Goal: Transaction & Acquisition: Purchase product/service

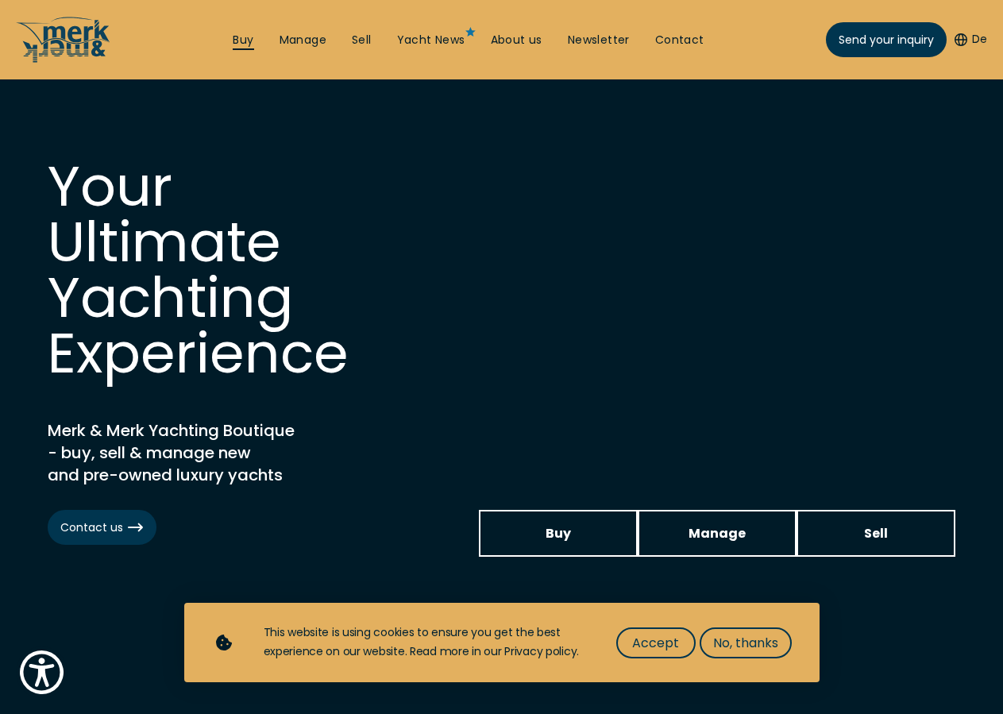
click at [233, 44] on link "Buy" at bounding box center [243, 41] width 21 height 16
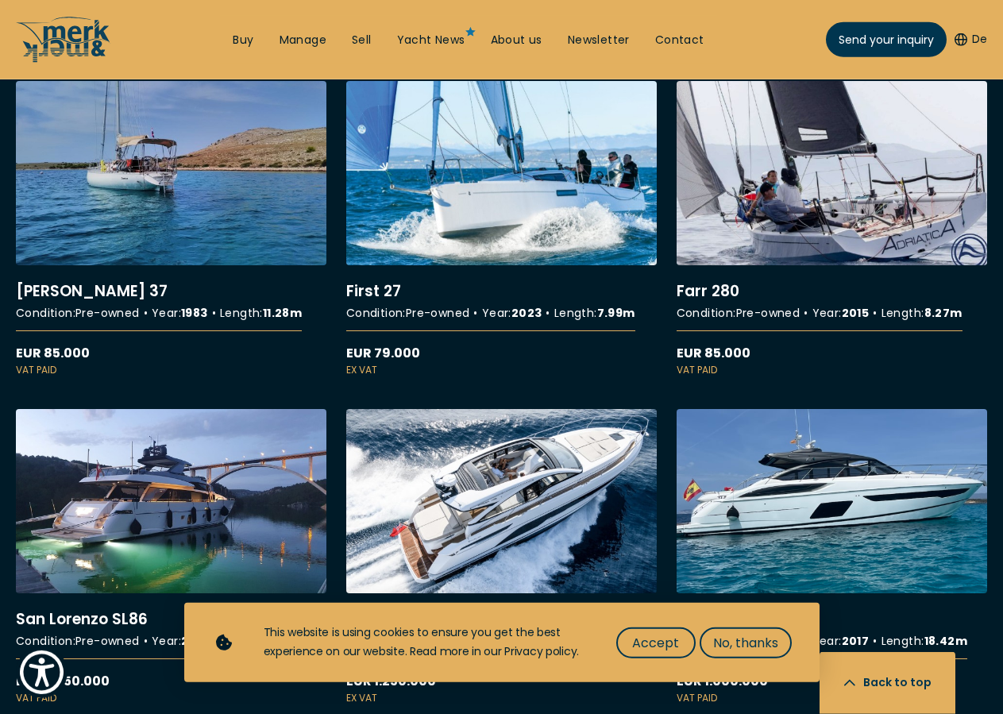
scroll to position [3160, 0]
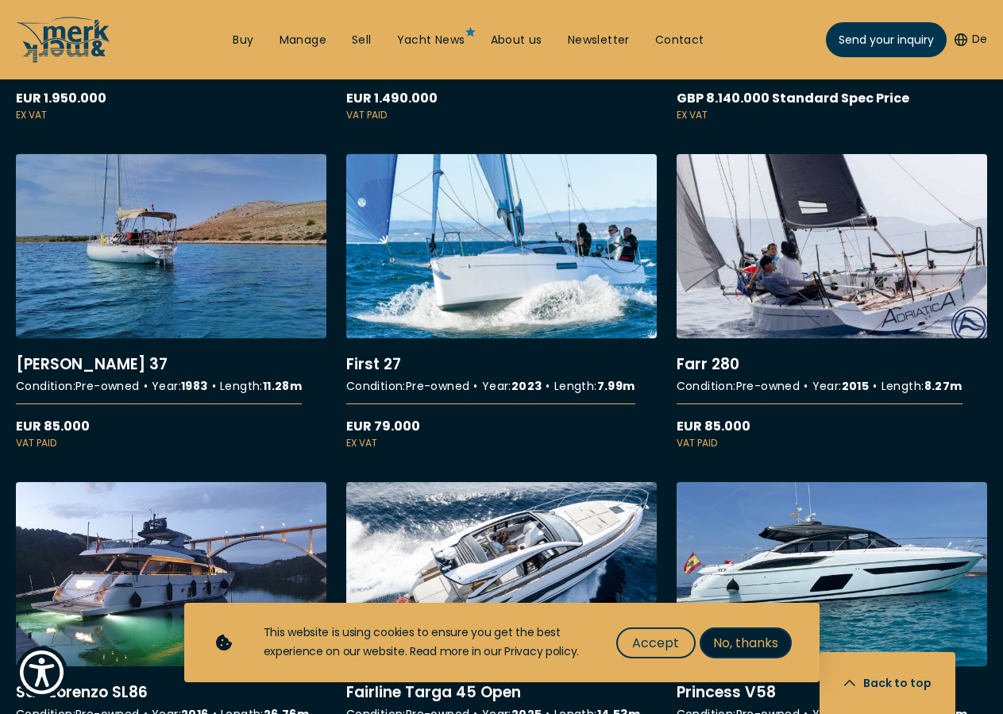
click at [724, 639] on span "No, thanks" at bounding box center [745, 643] width 65 height 20
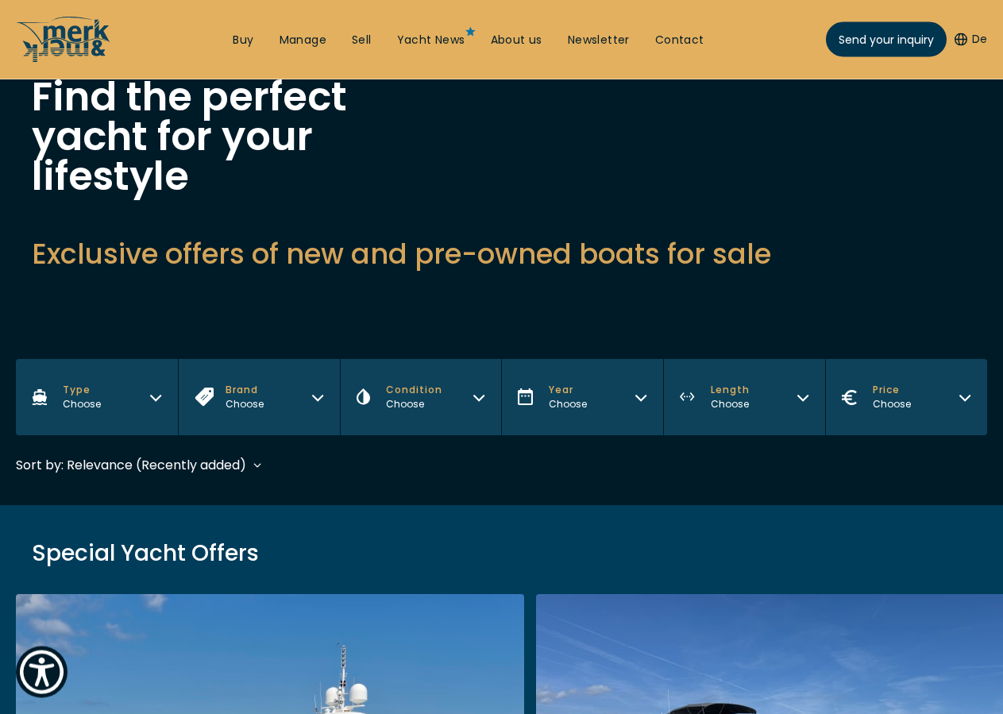
scroll to position [0, 0]
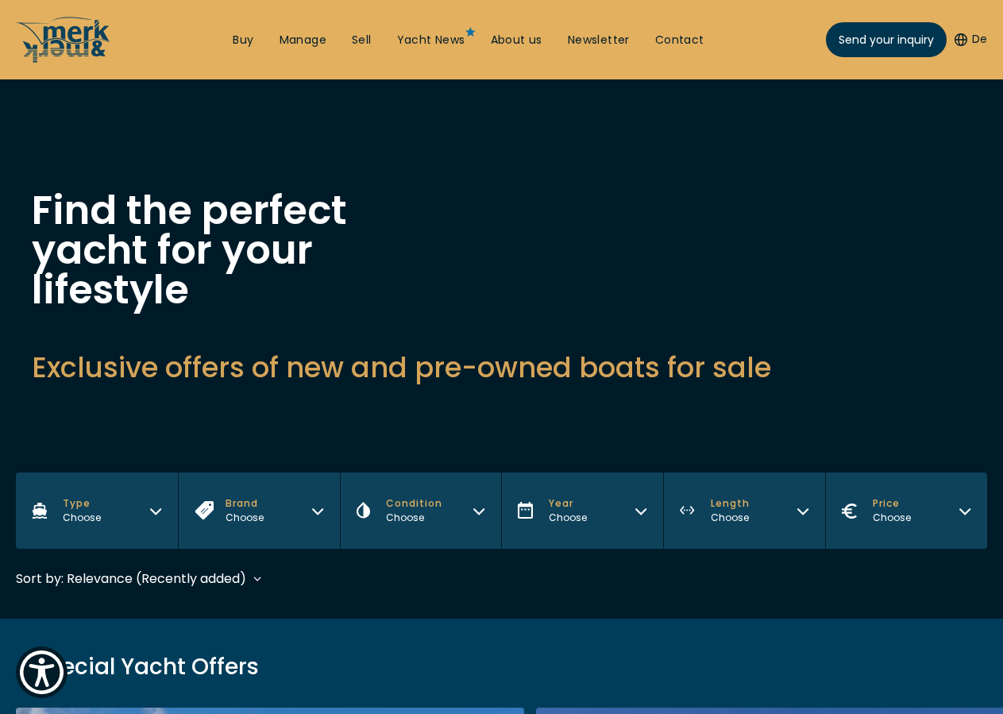
click at [162, 473] on button "Type Choose" at bounding box center [97, 511] width 162 height 76
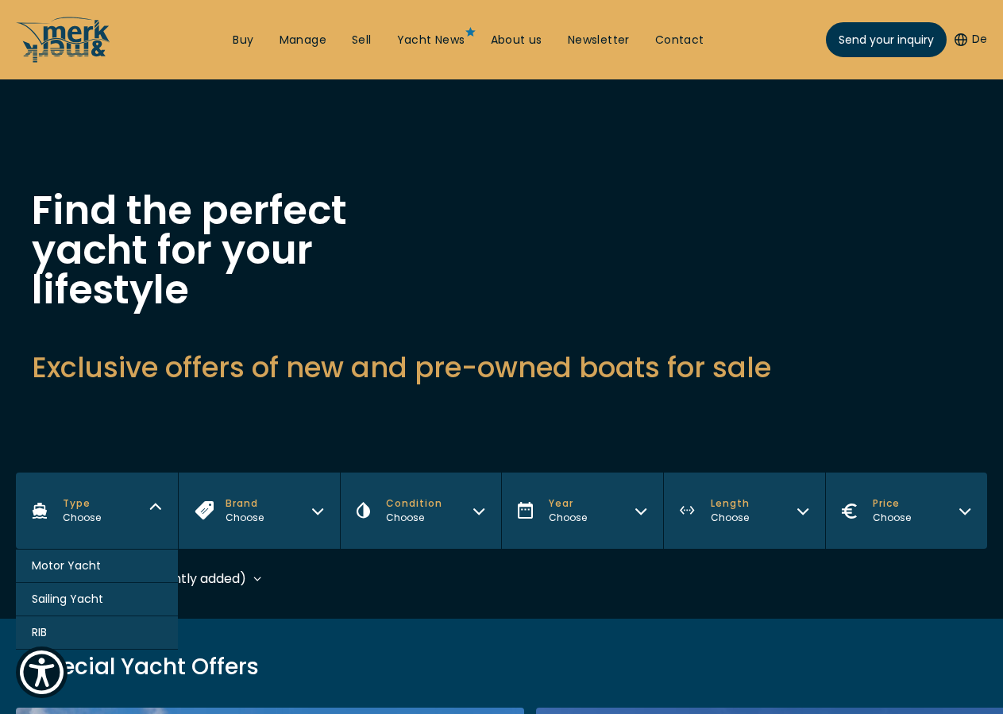
click at [103, 591] on span "Sailing Yacht" at bounding box center [67, 599] width 71 height 17
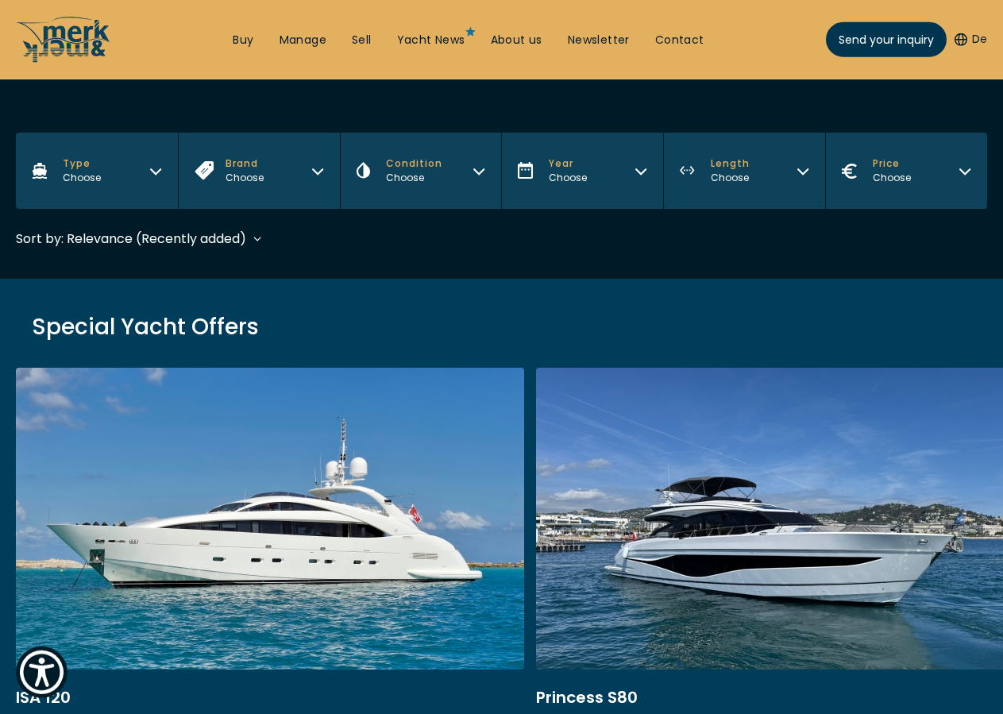
scroll to position [381, 0]
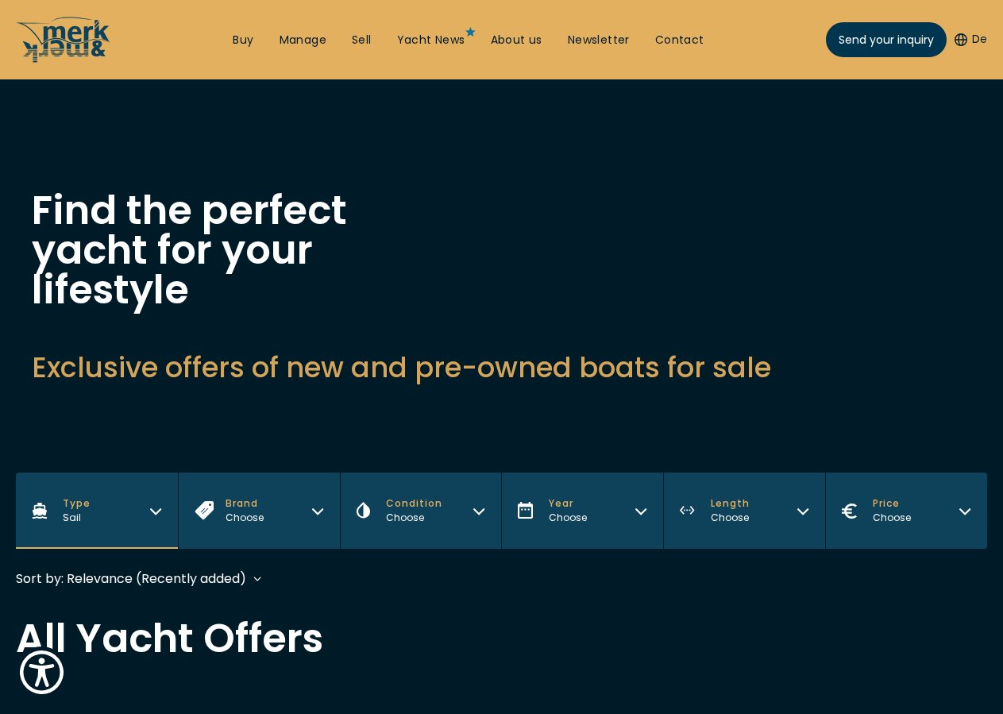
click at [323, 503] on icon "button" at bounding box center [317, 509] width 13 height 13
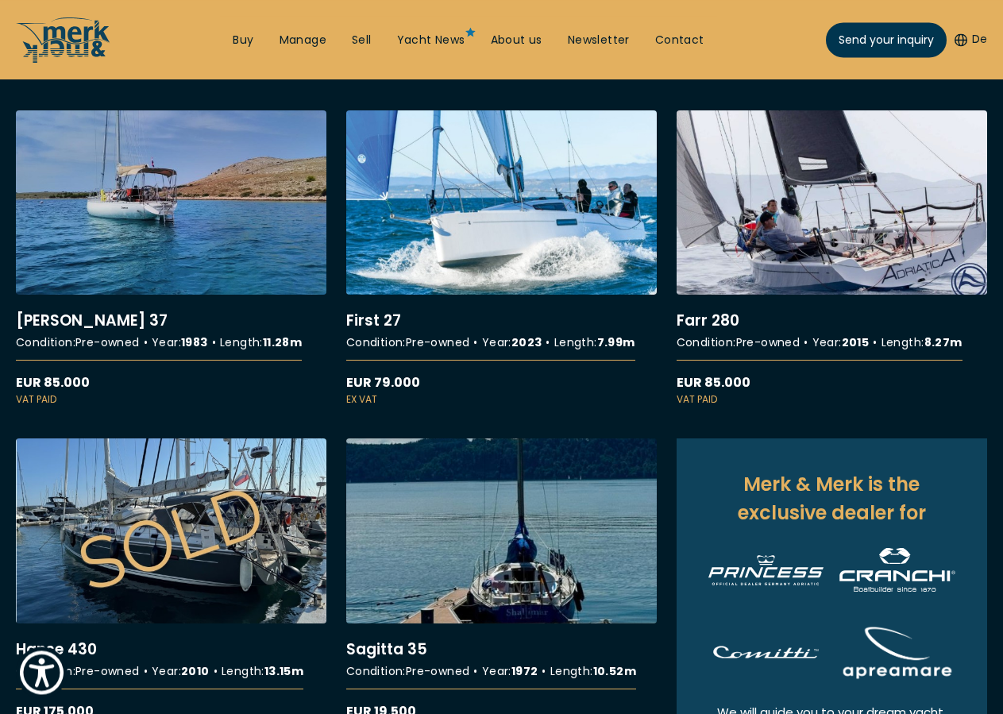
scroll to position [648, 0]
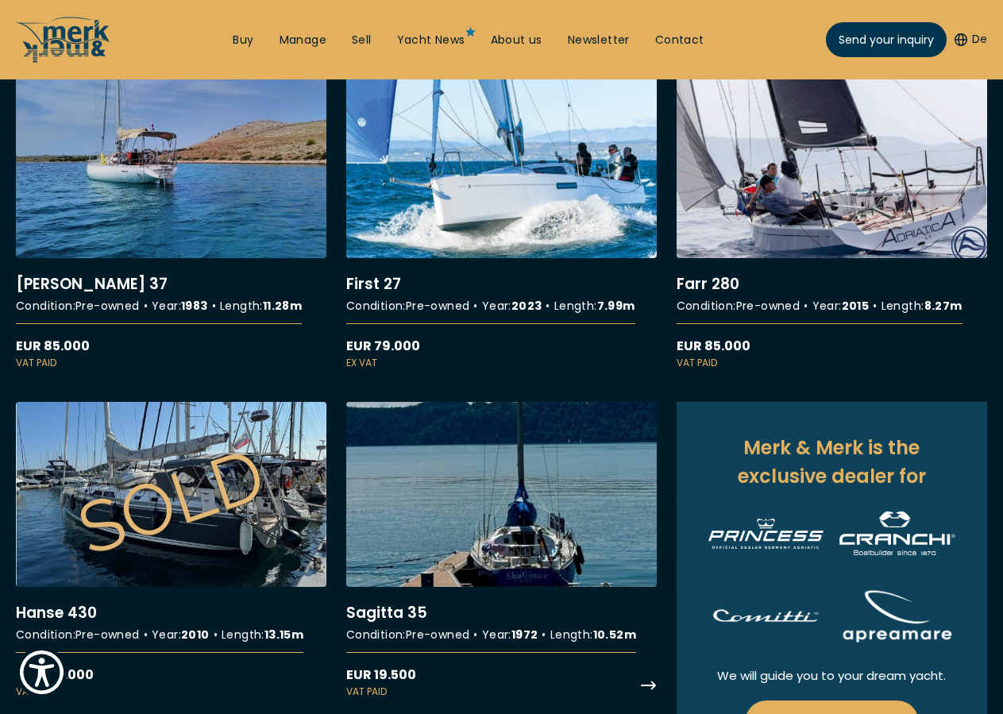
click at [369, 585] on link "More details about Sagitta 35" at bounding box center [501, 550] width 311 height 296
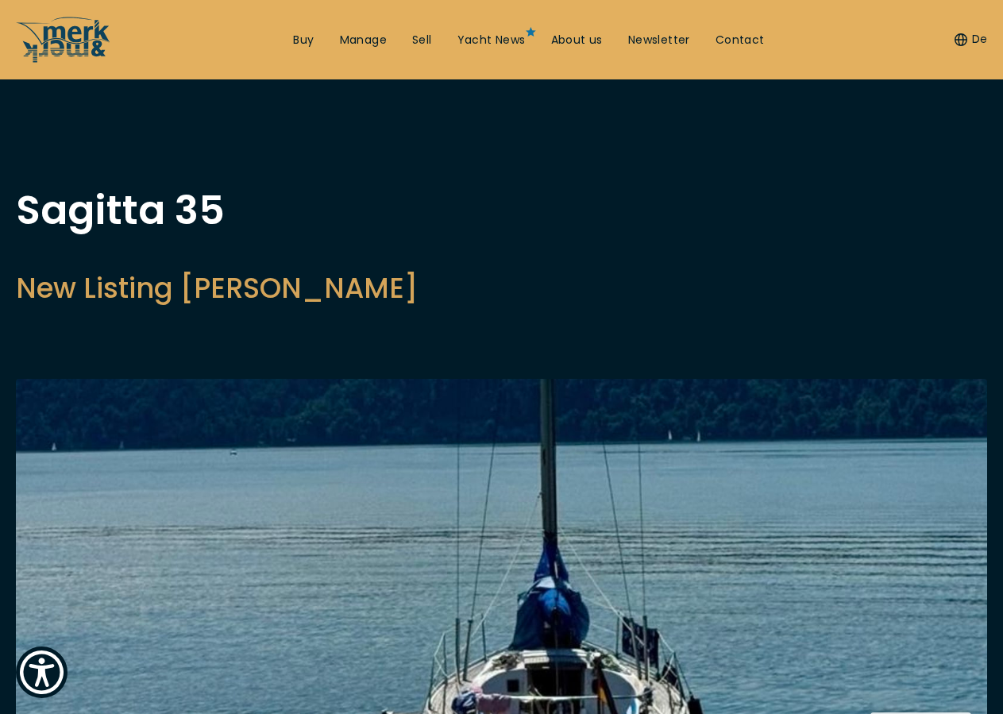
scroll to position [405, 0]
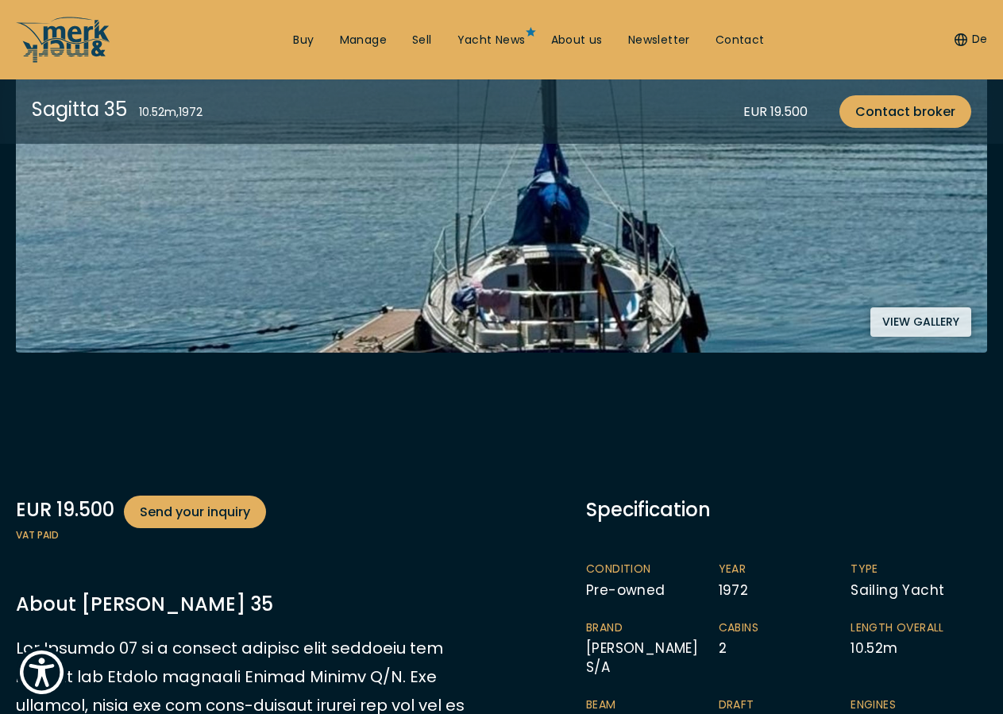
click at [941, 318] on button "View gallery" at bounding box center [921, 321] width 101 height 29
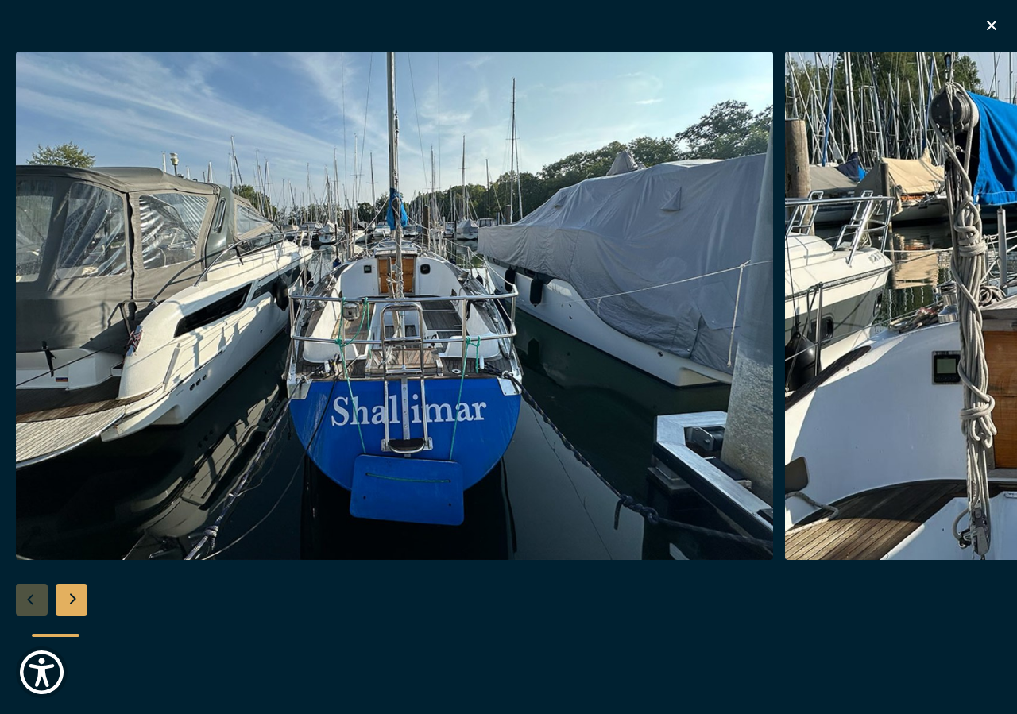
click at [76, 601] on div "Next slide" at bounding box center [72, 600] width 32 height 32
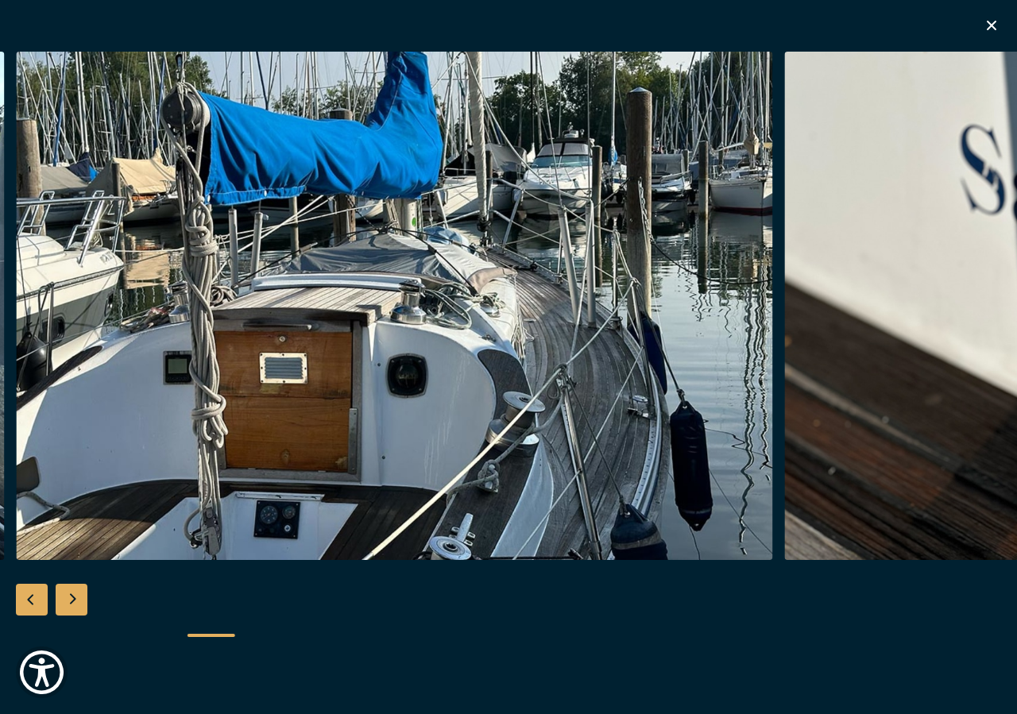
click at [76, 601] on div "Next slide" at bounding box center [72, 600] width 32 height 32
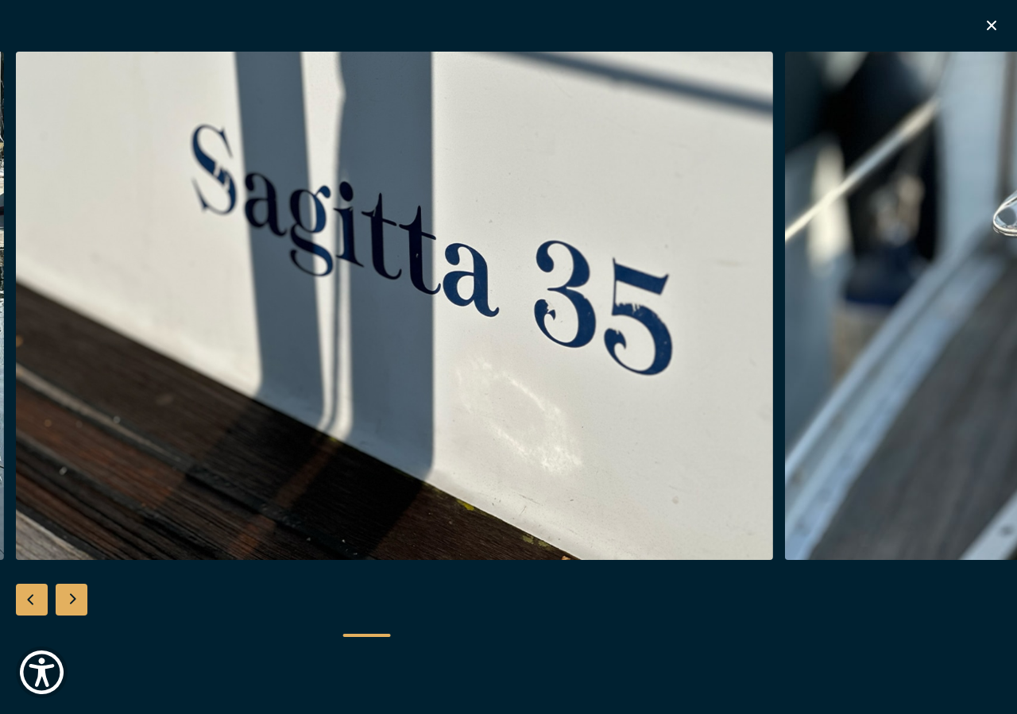
click at [76, 601] on div "Next slide" at bounding box center [72, 600] width 32 height 32
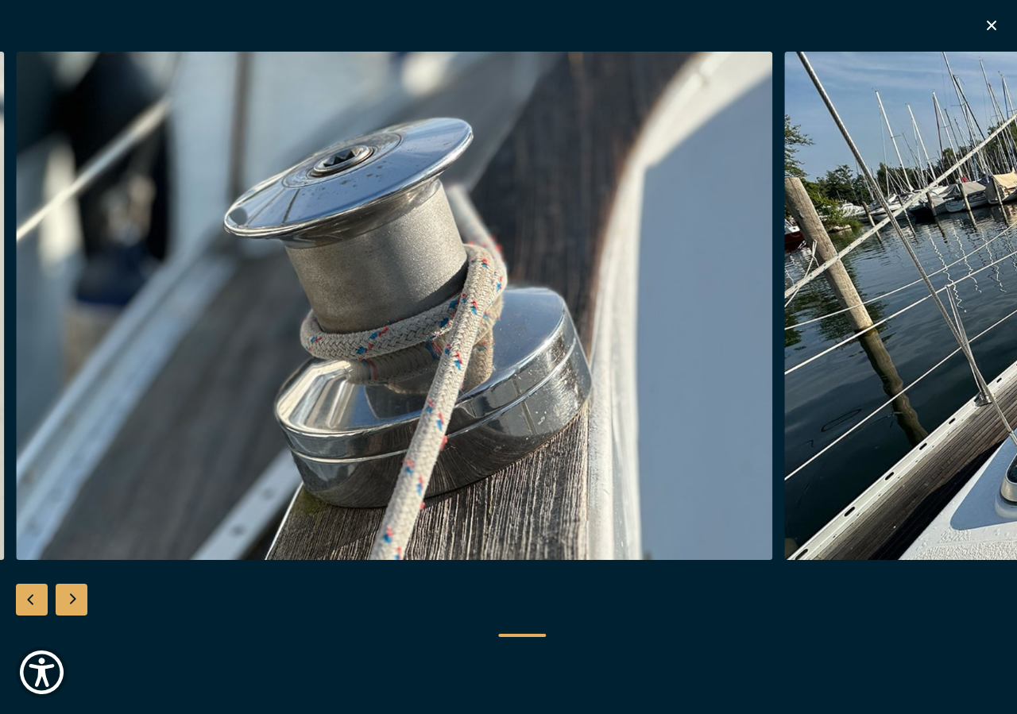
click at [76, 601] on div "Next slide" at bounding box center [72, 600] width 32 height 32
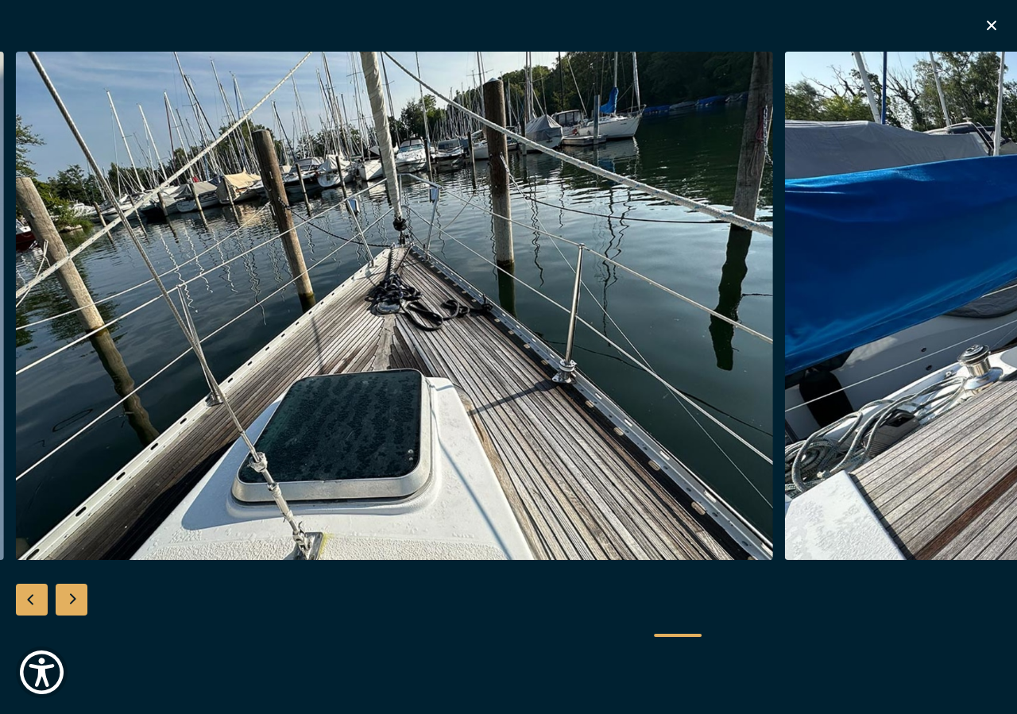
click at [76, 601] on div "Next slide" at bounding box center [72, 600] width 32 height 32
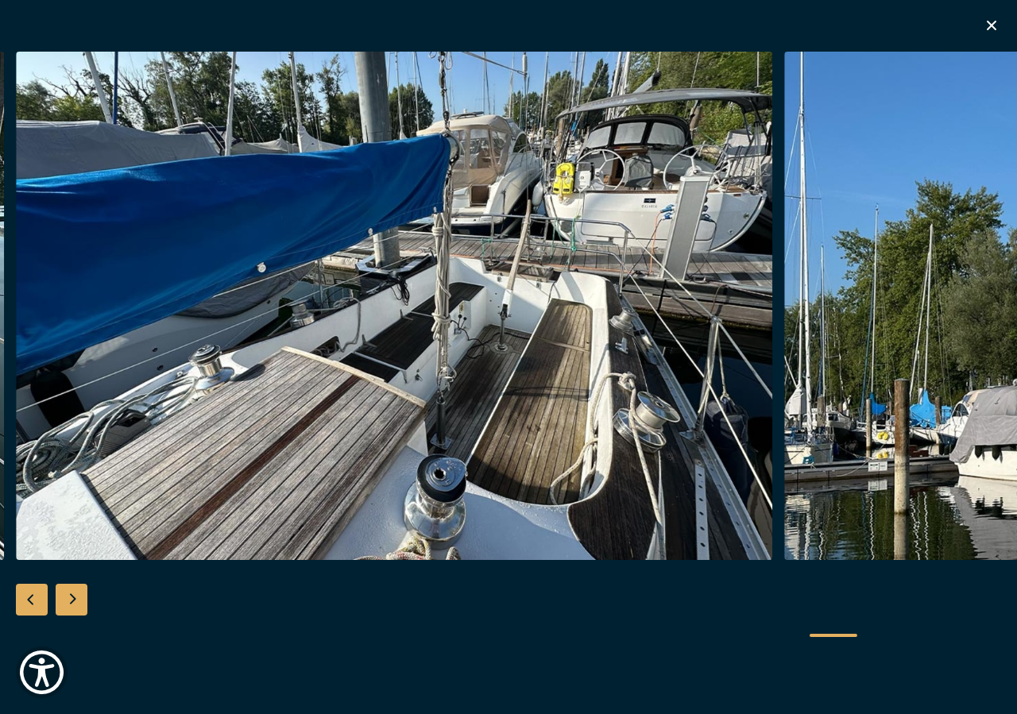
click at [76, 601] on div "Next slide" at bounding box center [72, 600] width 32 height 32
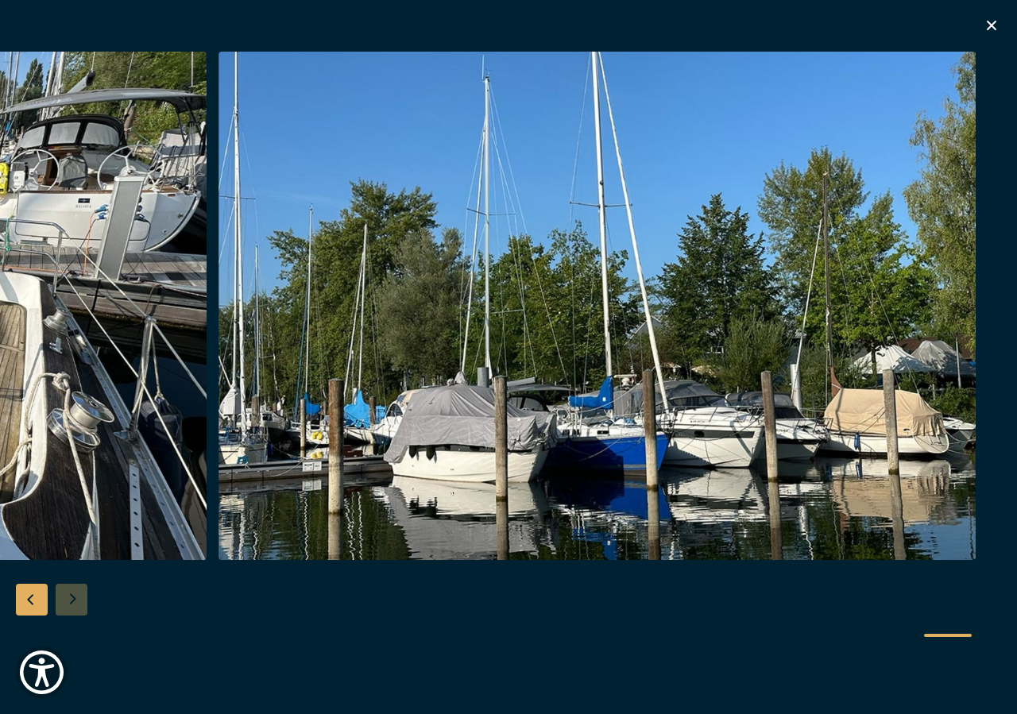
click at [76, 601] on div at bounding box center [508, 358] width 1017 height 612
click at [992, 22] on icon "button" at bounding box center [991, 25] width 19 height 19
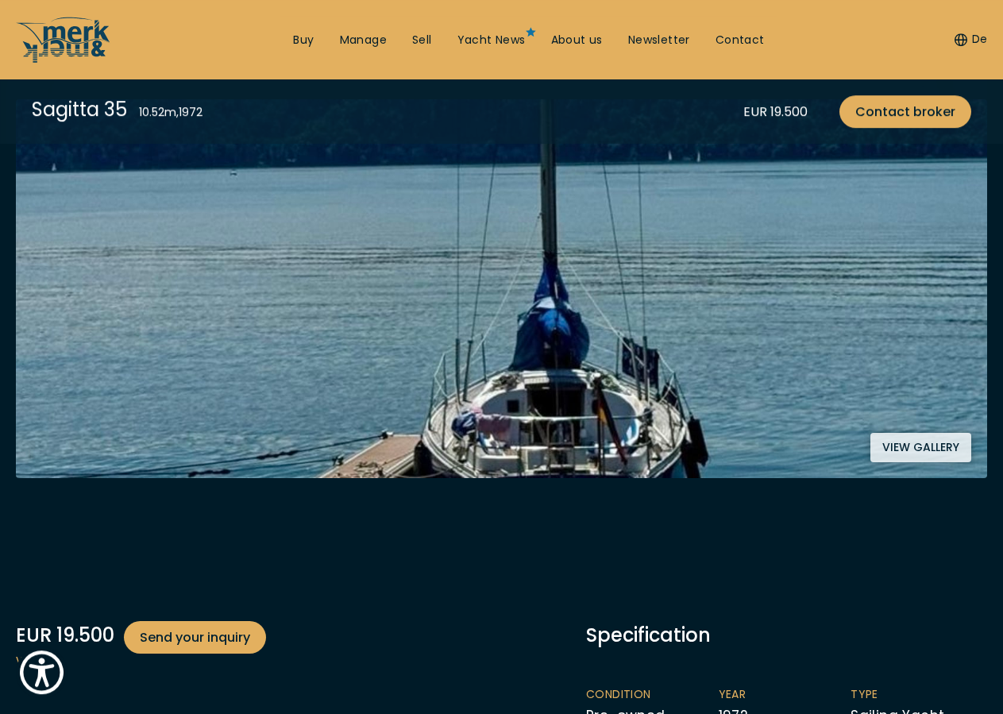
scroll to position [0, 0]
